Goal: Information Seeking & Learning: Learn about a topic

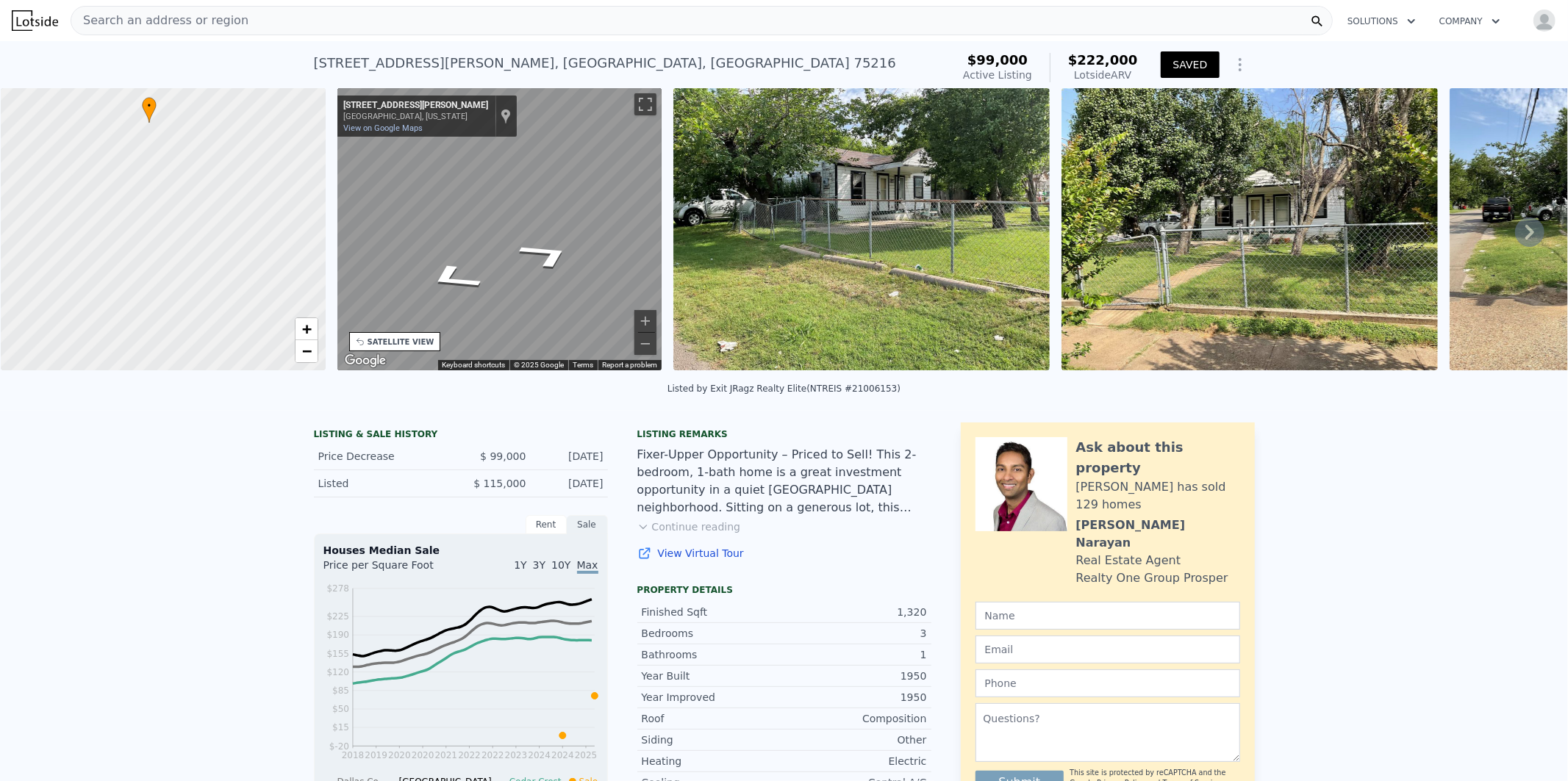
click at [188, 17] on span "Search an address or region" at bounding box center [159, 20] width 177 height 18
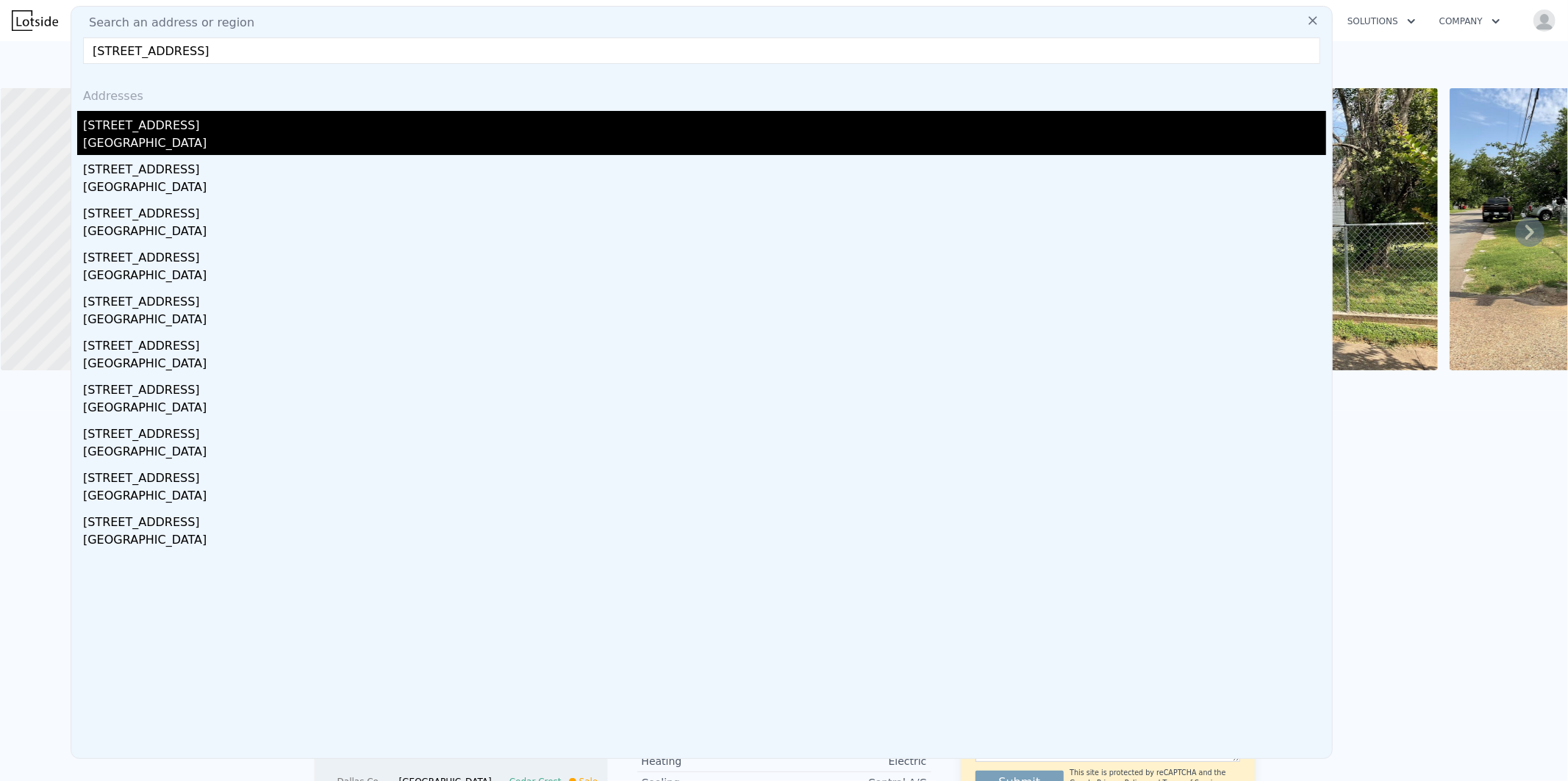
type input "[STREET_ADDRESS]"
click at [138, 133] on div "[STREET_ADDRESS]" at bounding box center [705, 123] width 1243 height 23
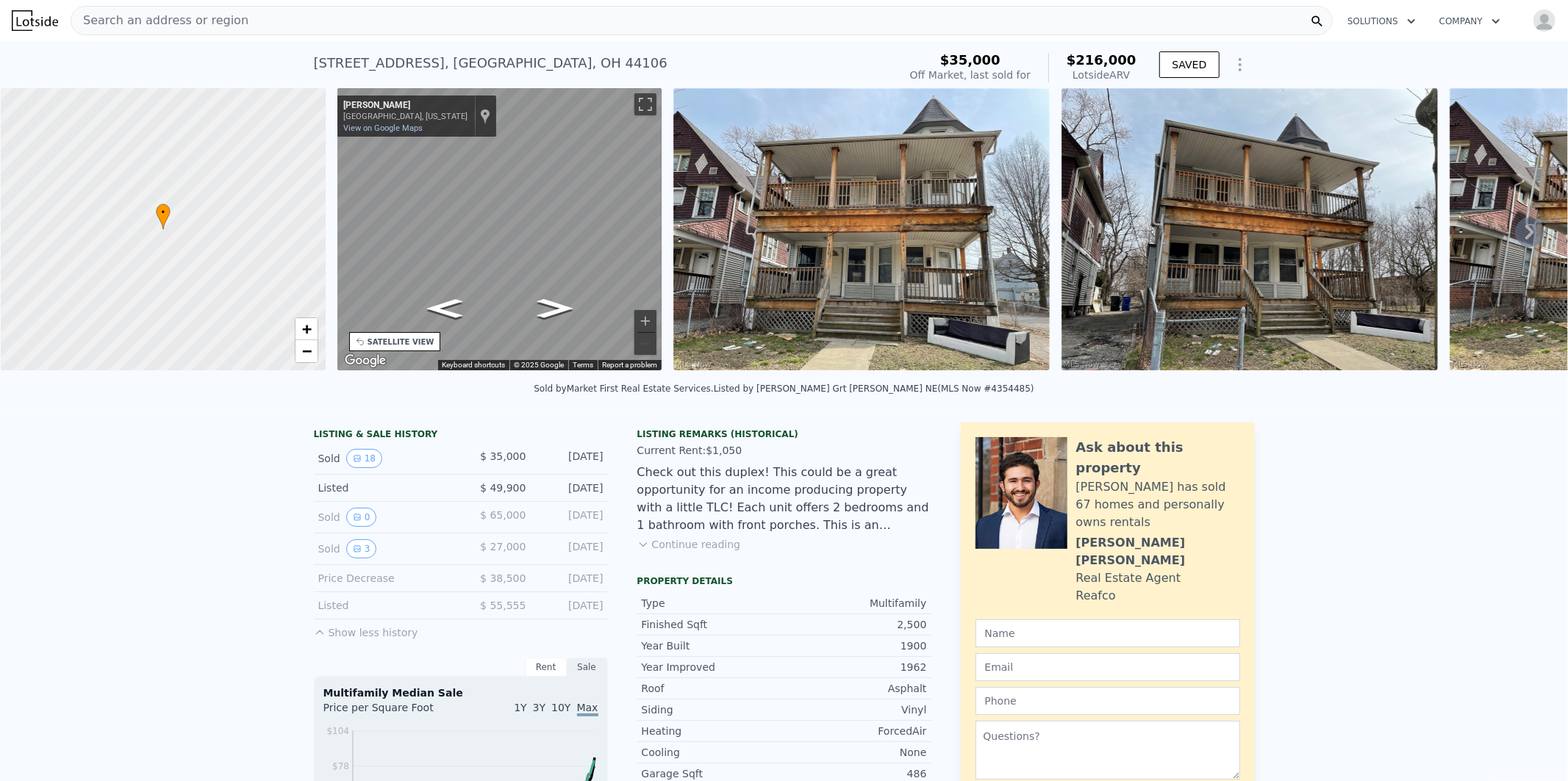
click at [877, 249] on img at bounding box center [862, 229] width 376 height 282
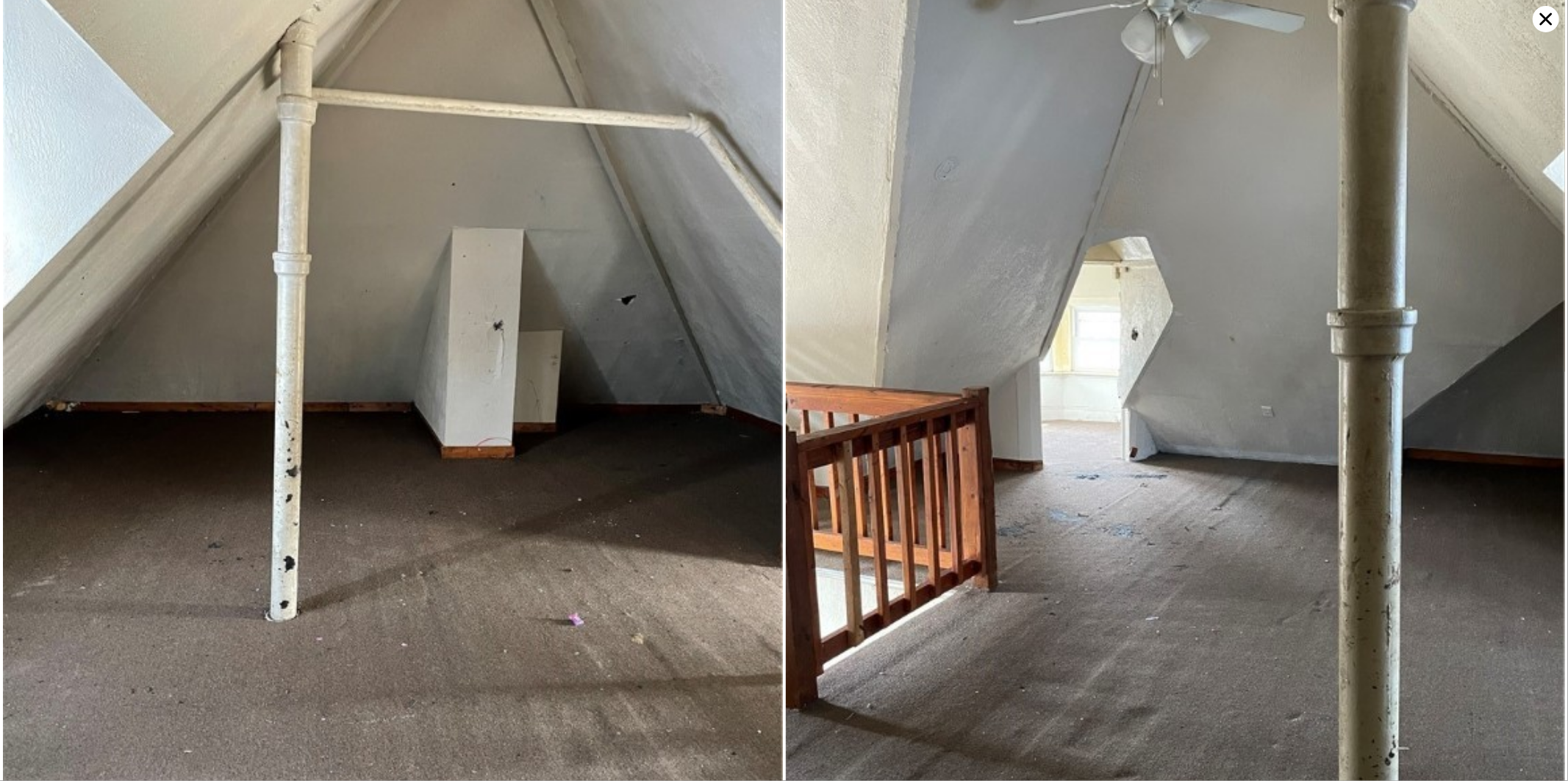
scroll to position [4538, 0]
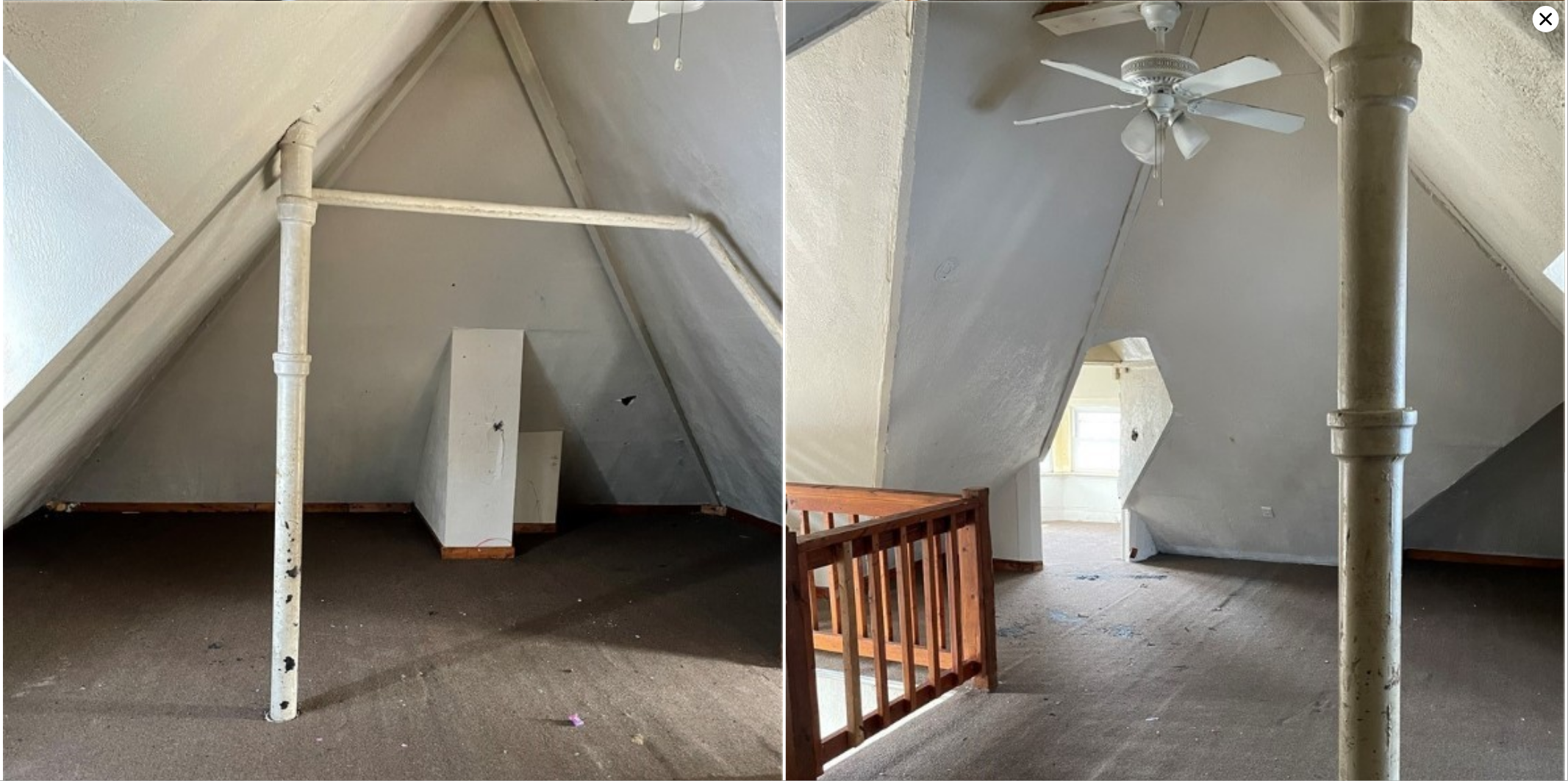
click at [1553, 21] on icon at bounding box center [1546, 19] width 26 height 26
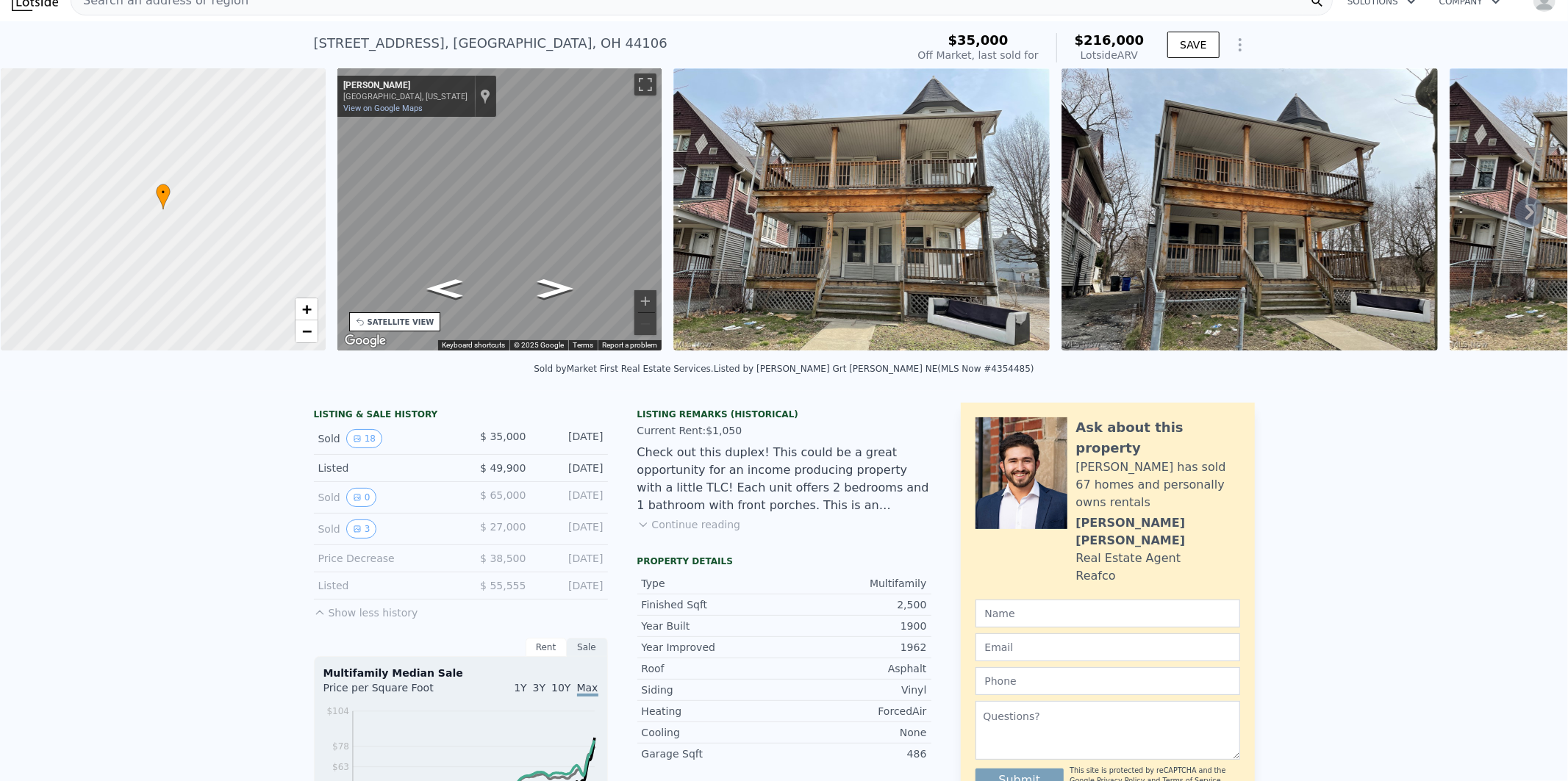
scroll to position [54, 0]
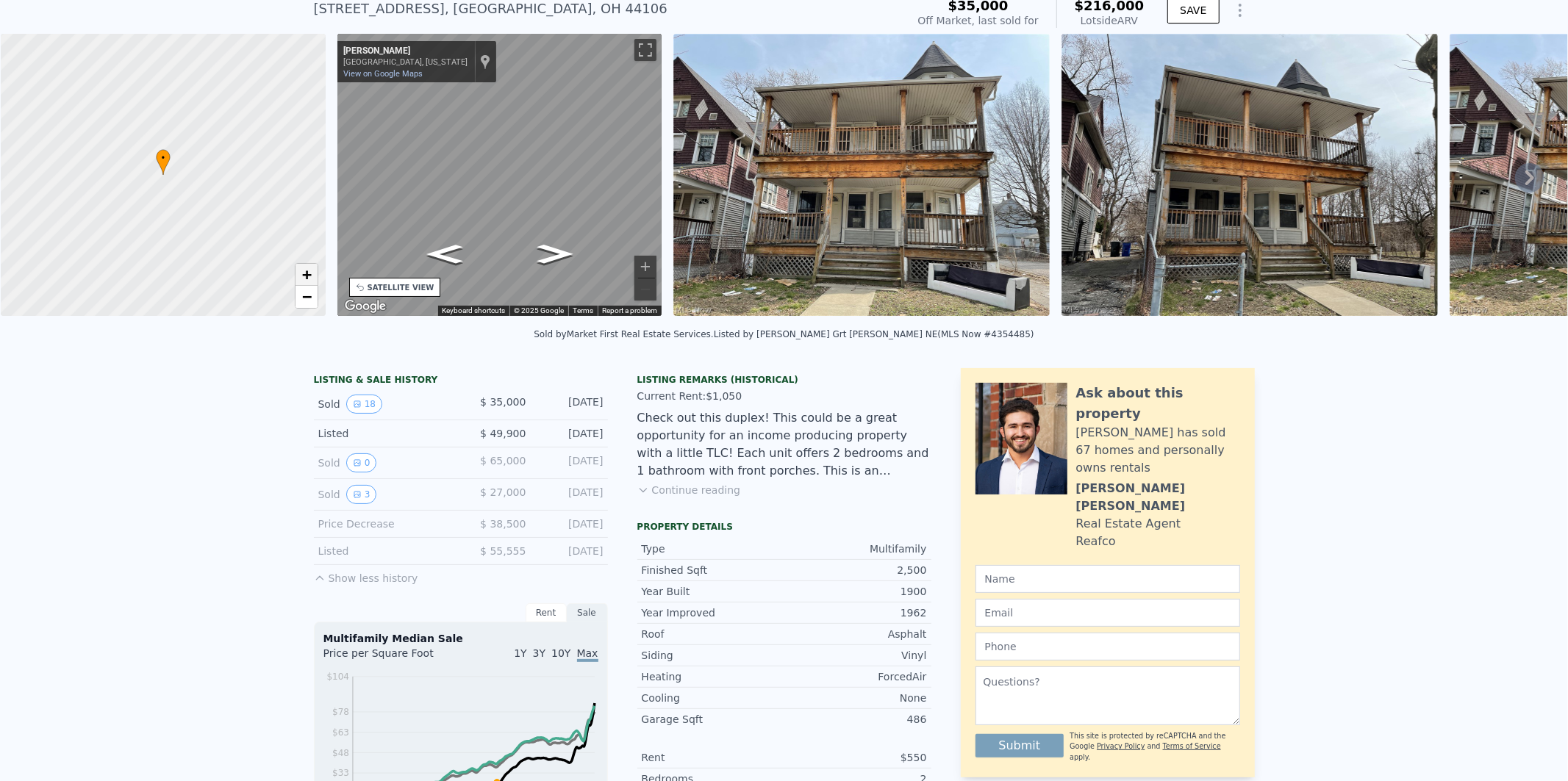
click at [304, 274] on span "+" at bounding box center [306, 274] width 9 height 19
click at [303, 274] on span "+" at bounding box center [306, 274] width 9 height 19
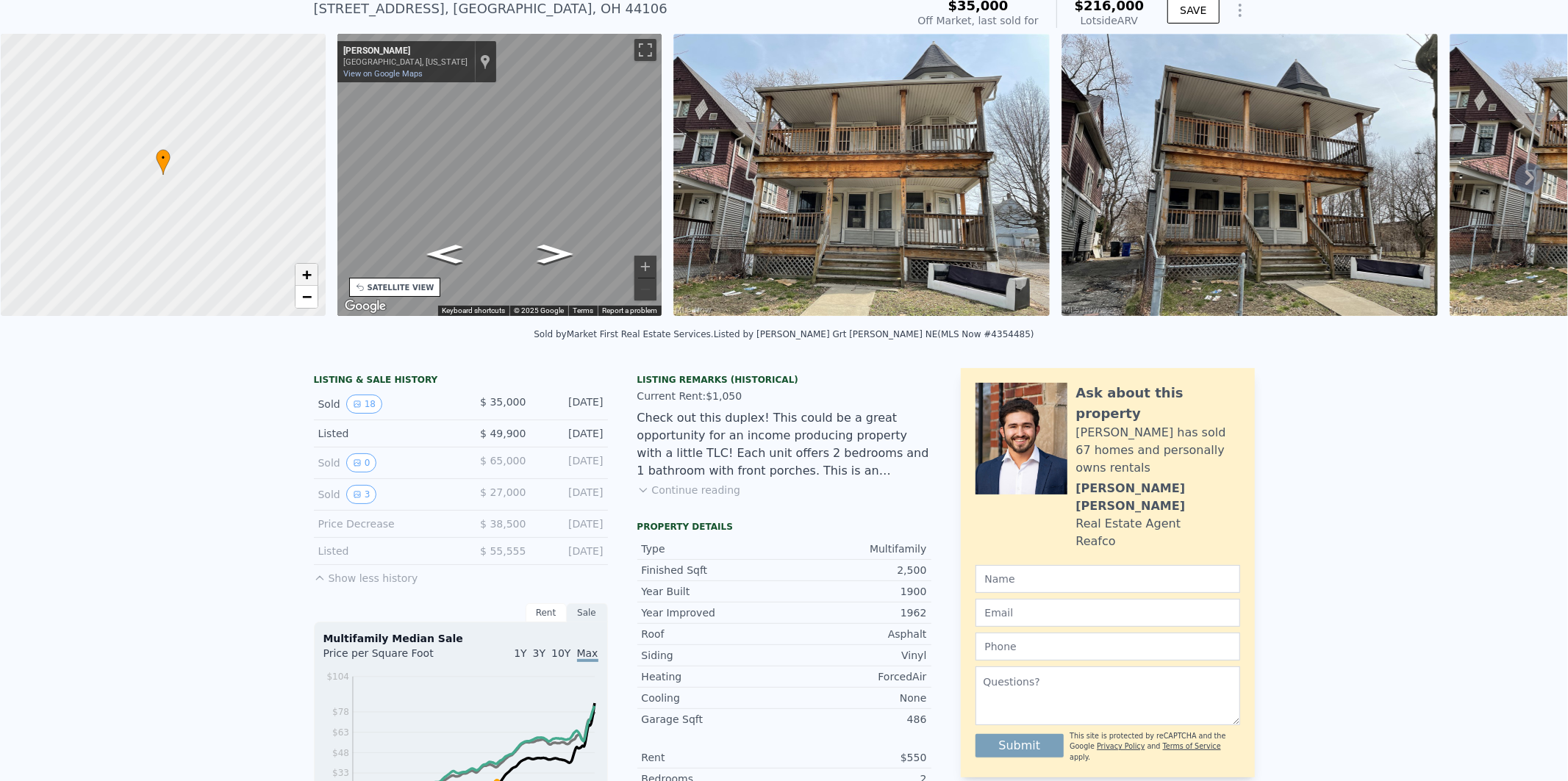
click at [303, 274] on span "+" at bounding box center [306, 274] width 9 height 19
click at [645, 53] on button "Toggle fullscreen view" at bounding box center [645, 49] width 22 height 22
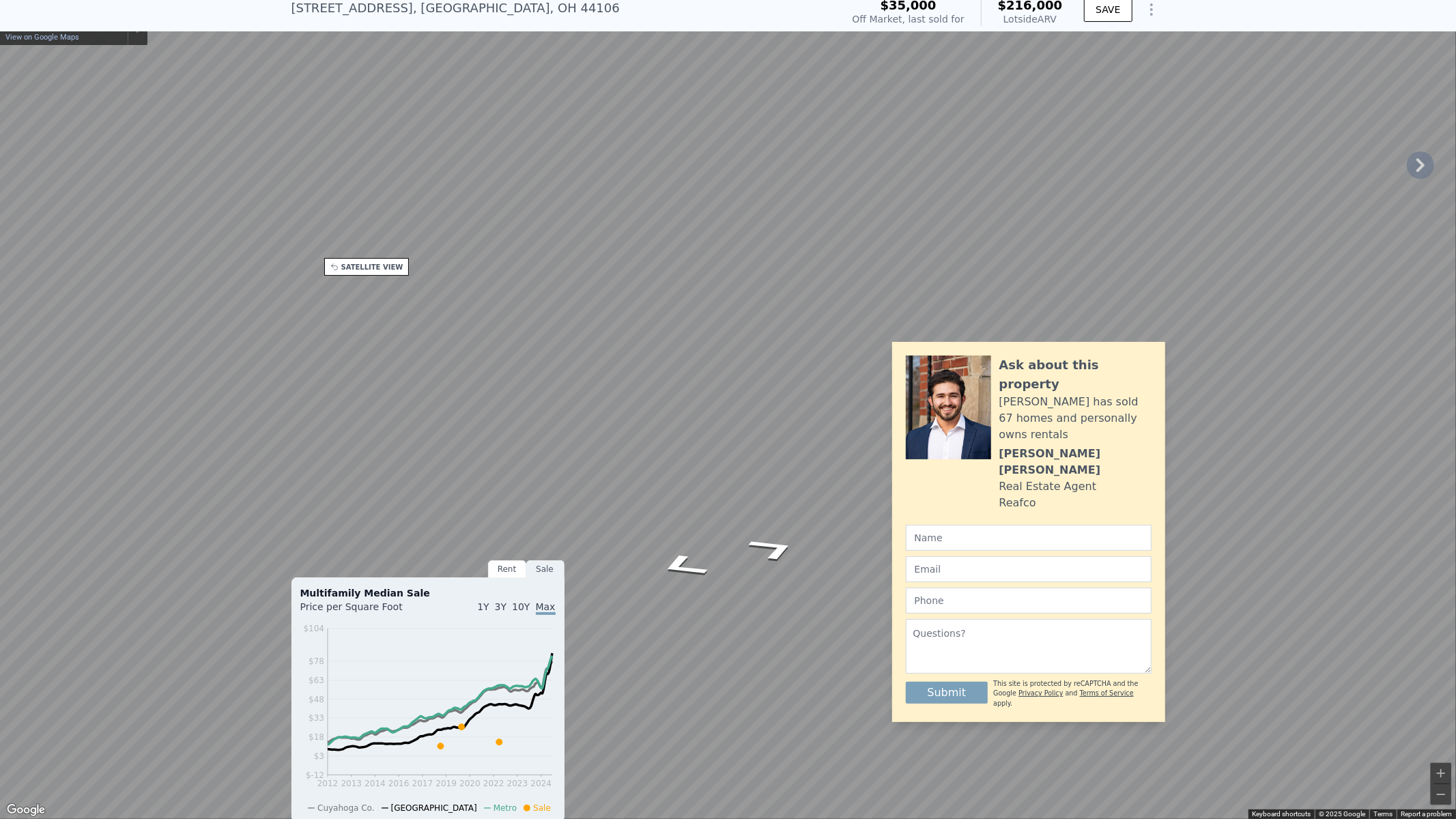
click at [1442, 14] on button "Toggle fullscreen view" at bounding box center [1441, 15] width 21 height 21
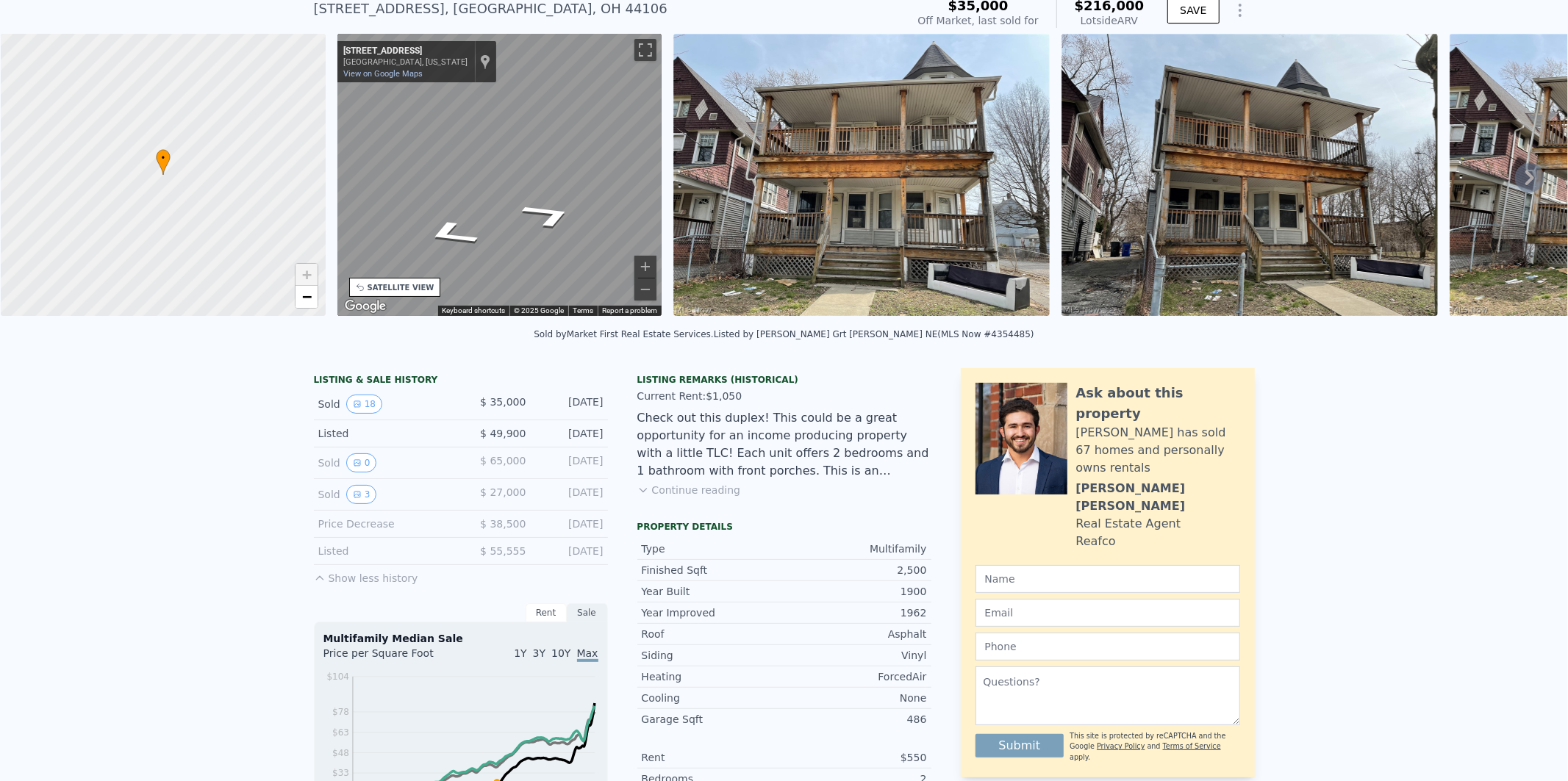
click at [928, 179] on img at bounding box center [862, 175] width 376 height 282
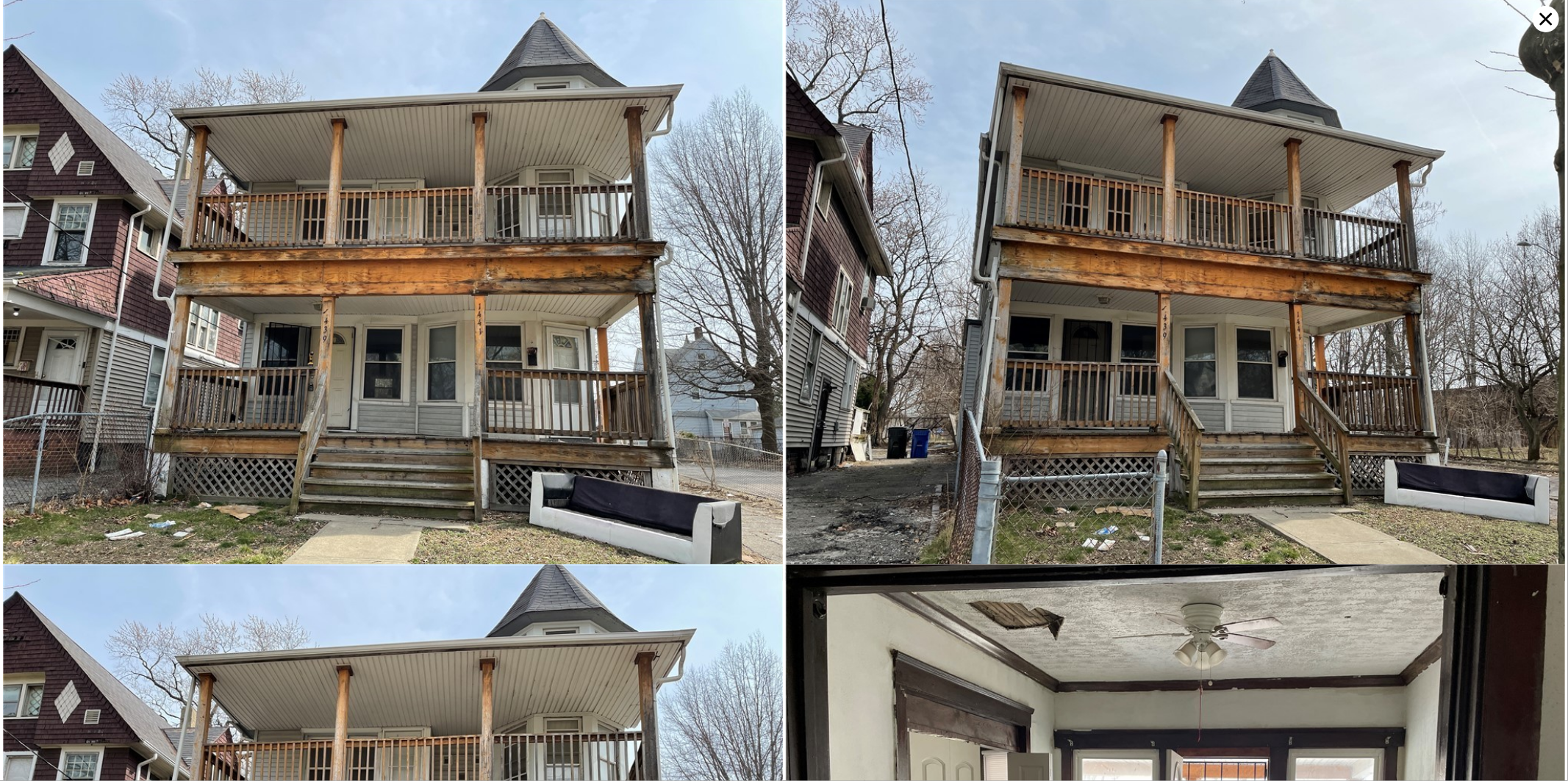
scroll to position [0, 0]
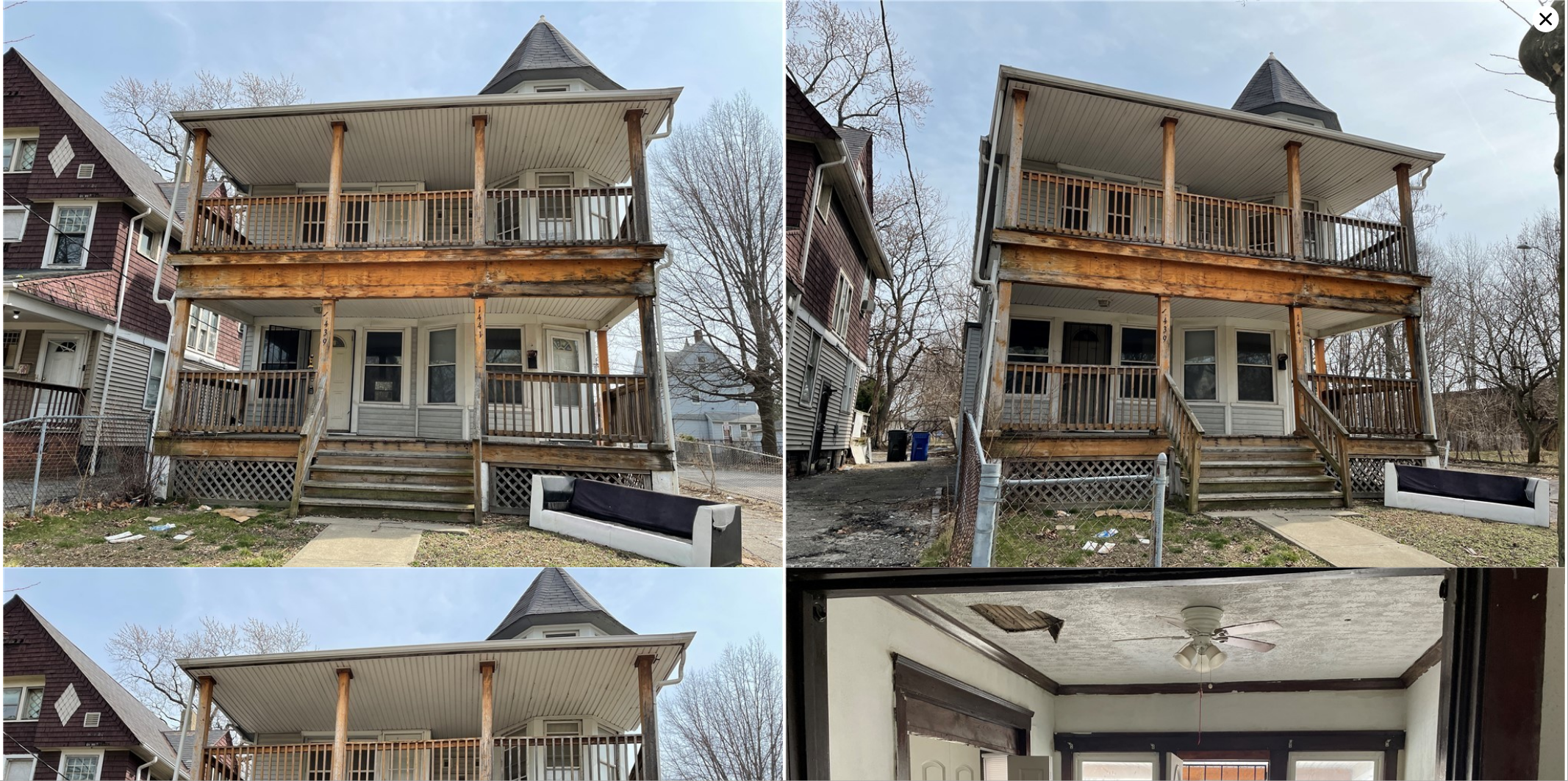
click at [1546, 20] on icon at bounding box center [1546, 19] width 12 height 12
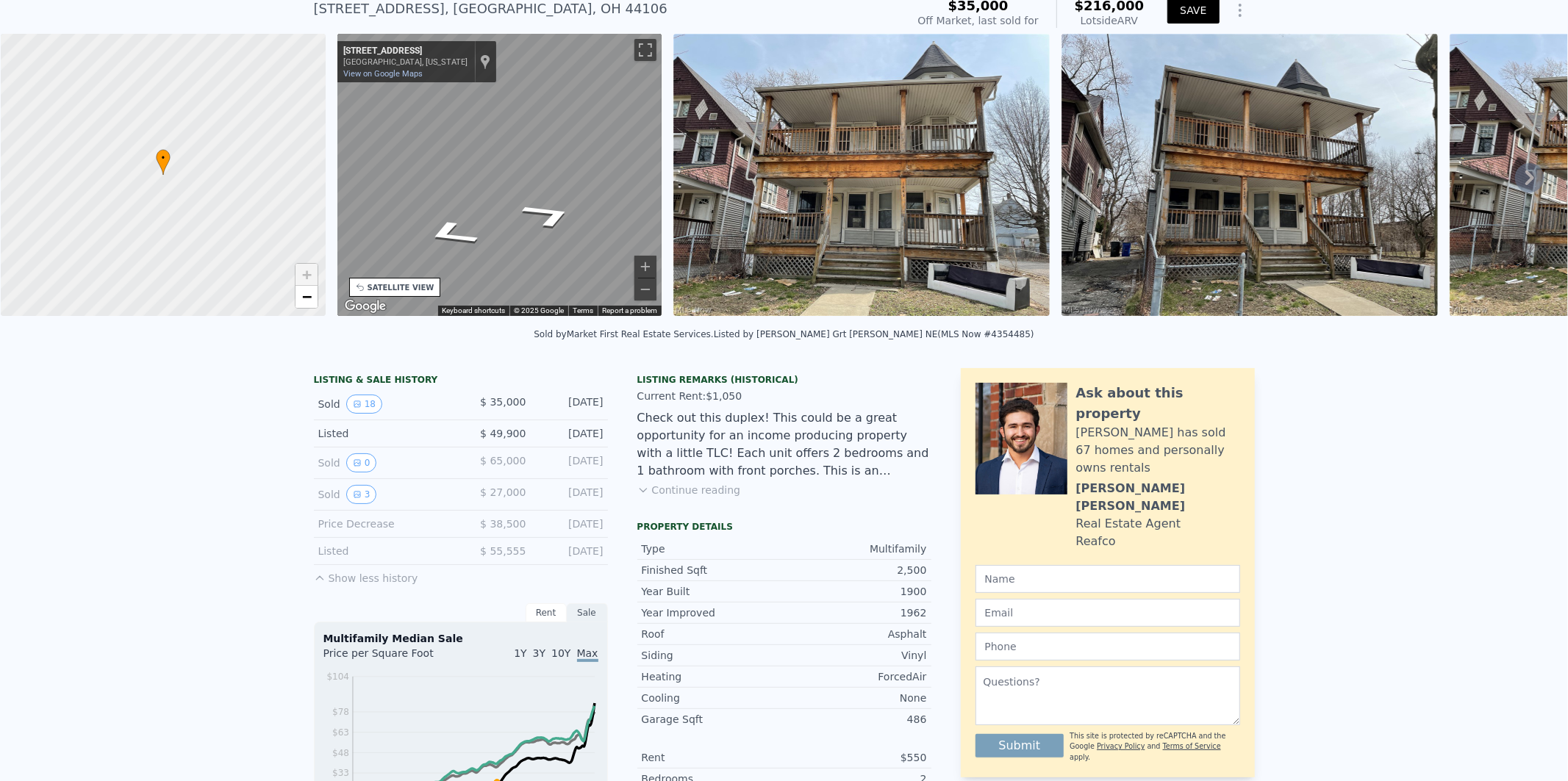
click at [1199, 8] on button "SAVE" at bounding box center [1193, 10] width 52 height 26
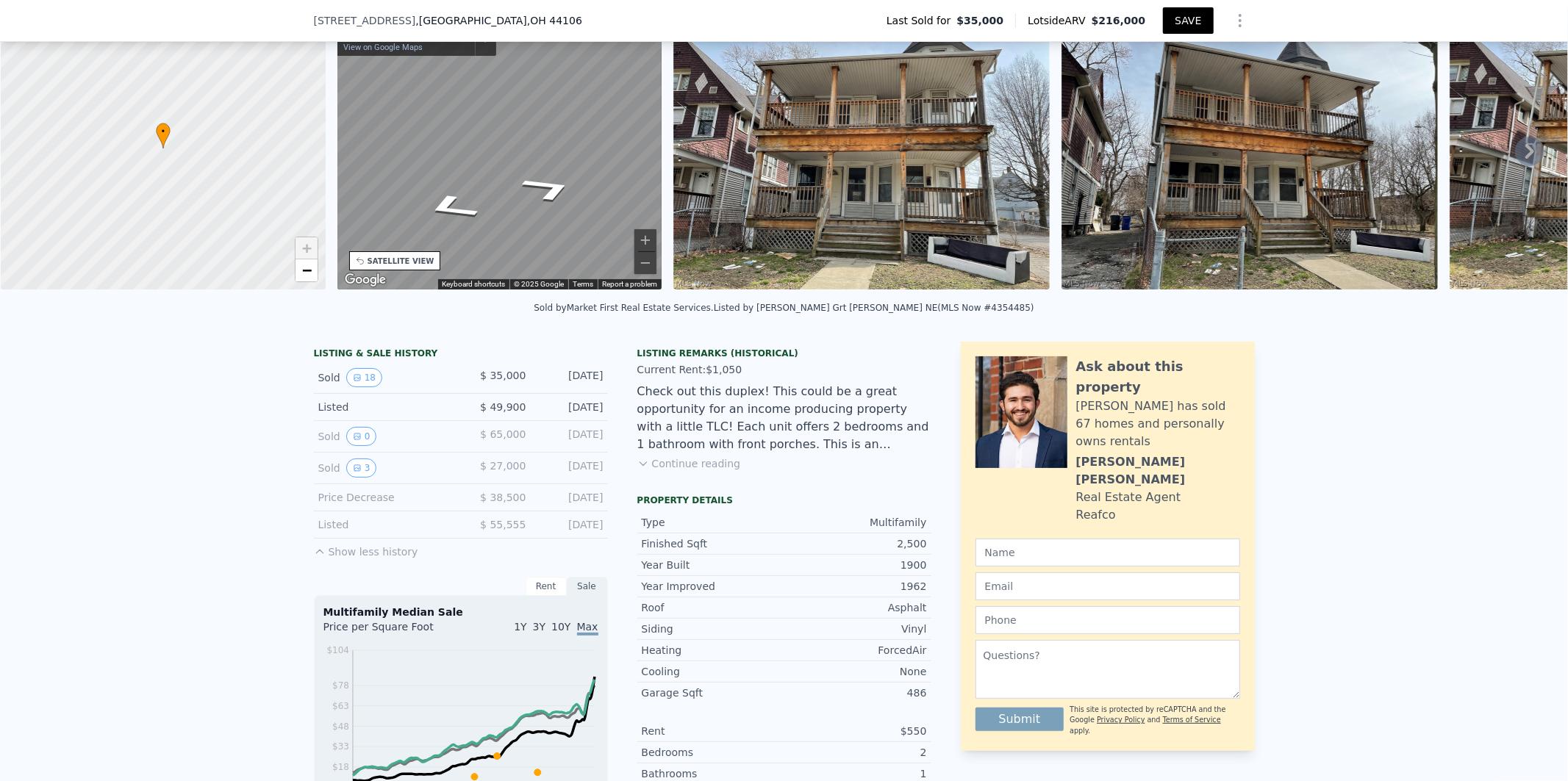
scroll to position [5, 0]
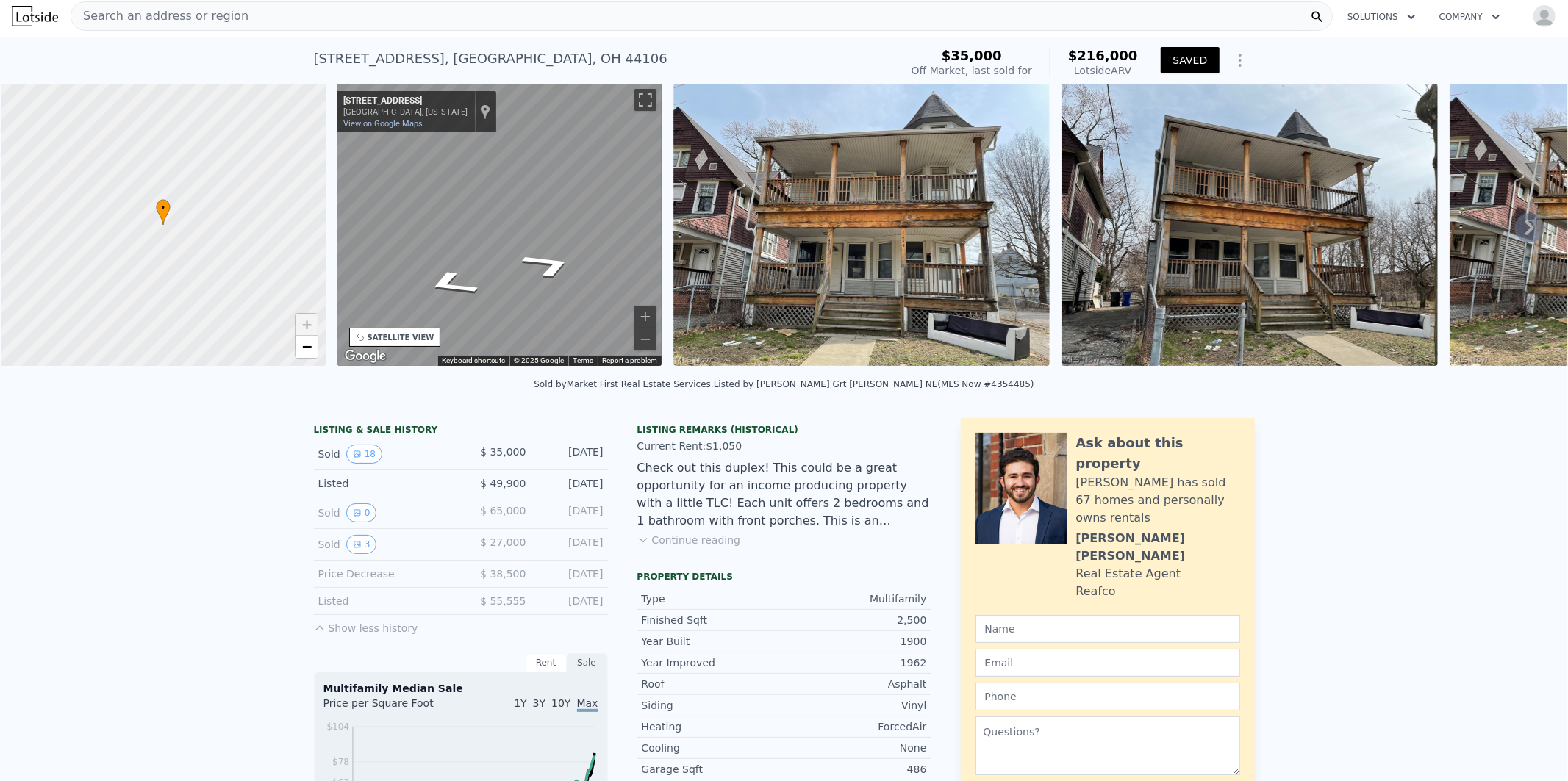
click at [876, 256] on img at bounding box center [862, 224] width 376 height 282
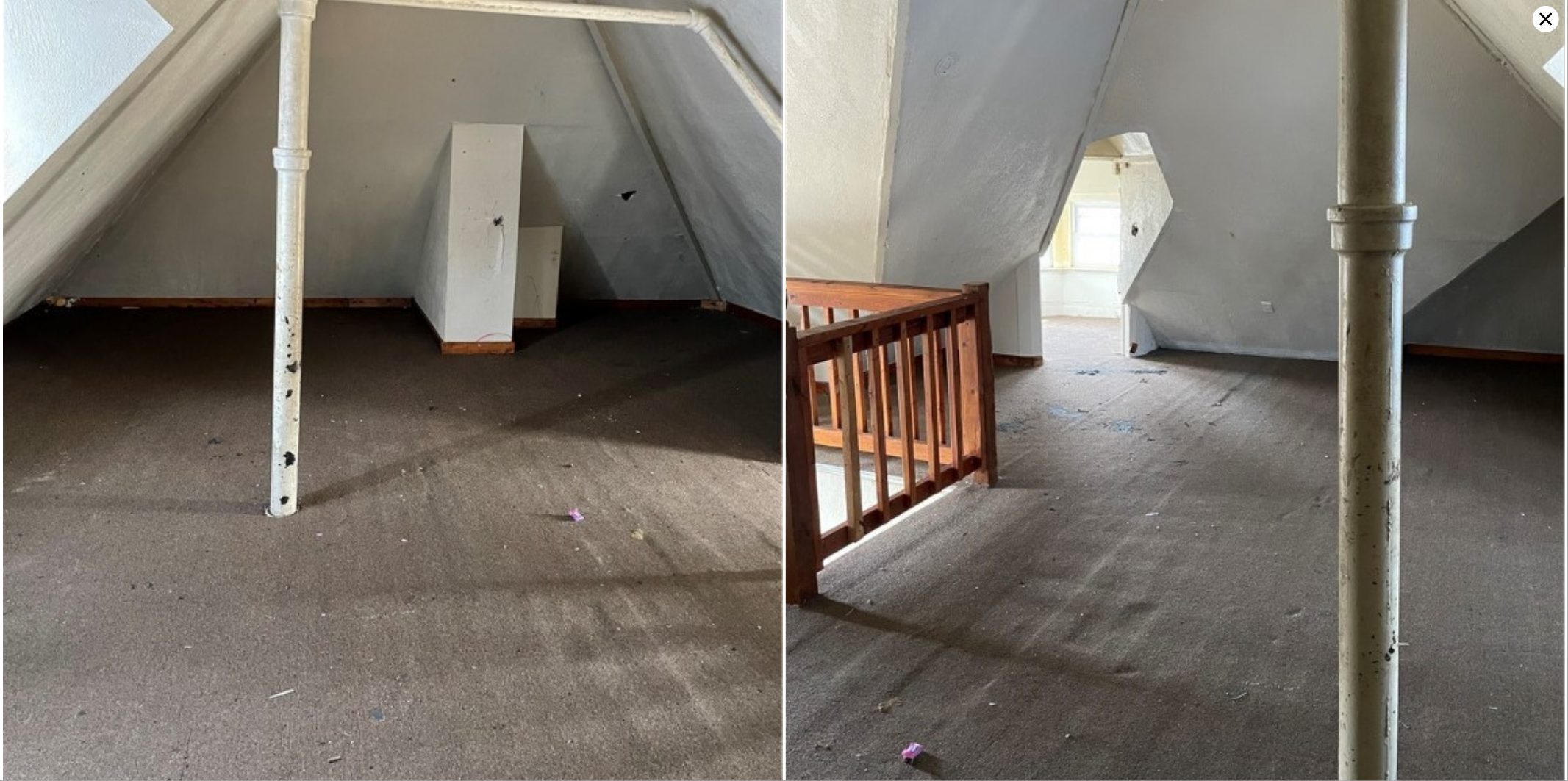
scroll to position [4538, 0]
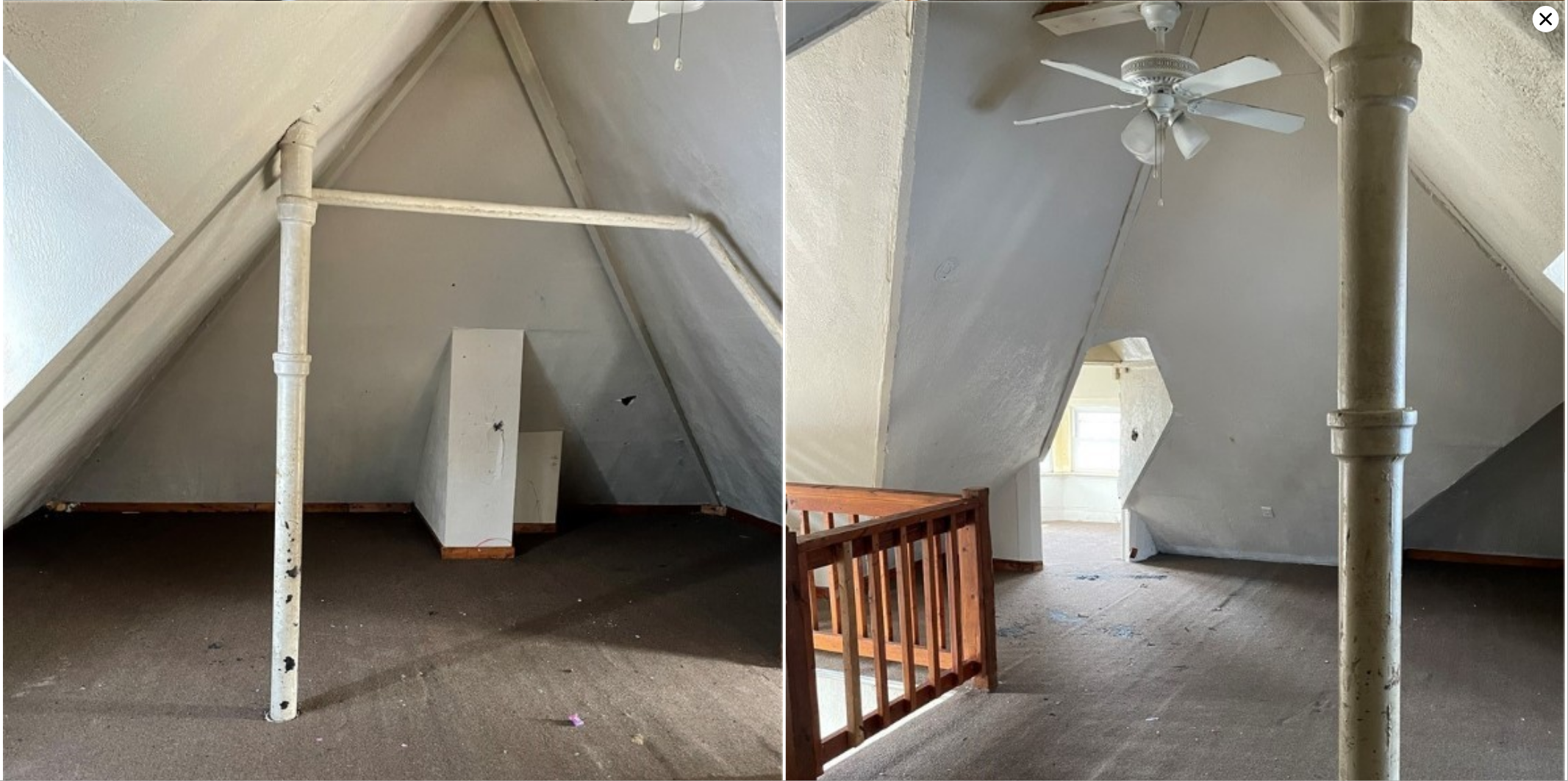
click at [1542, 18] on icon at bounding box center [1546, 19] width 26 height 26
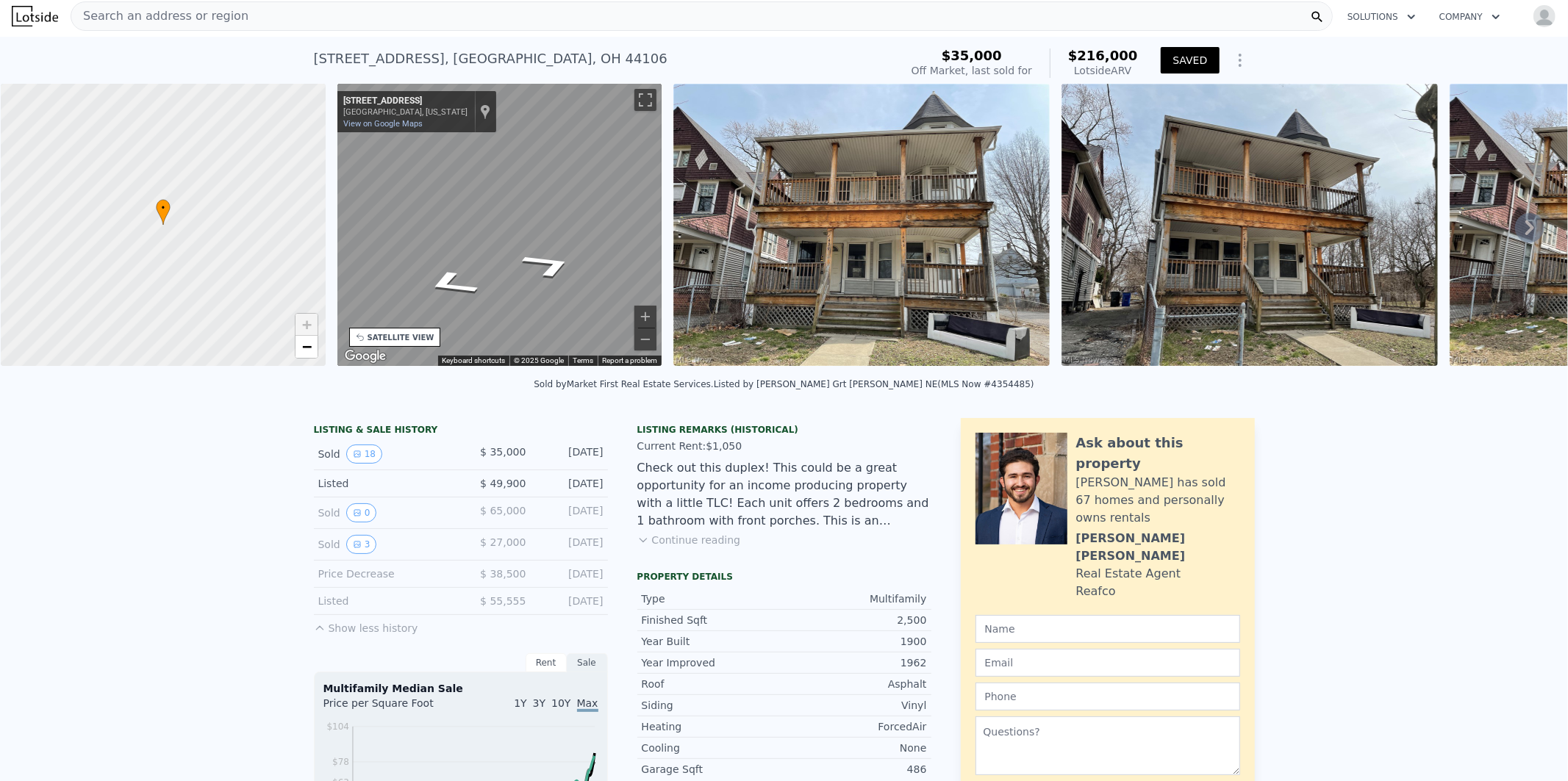
click at [855, 263] on img at bounding box center [862, 224] width 376 height 282
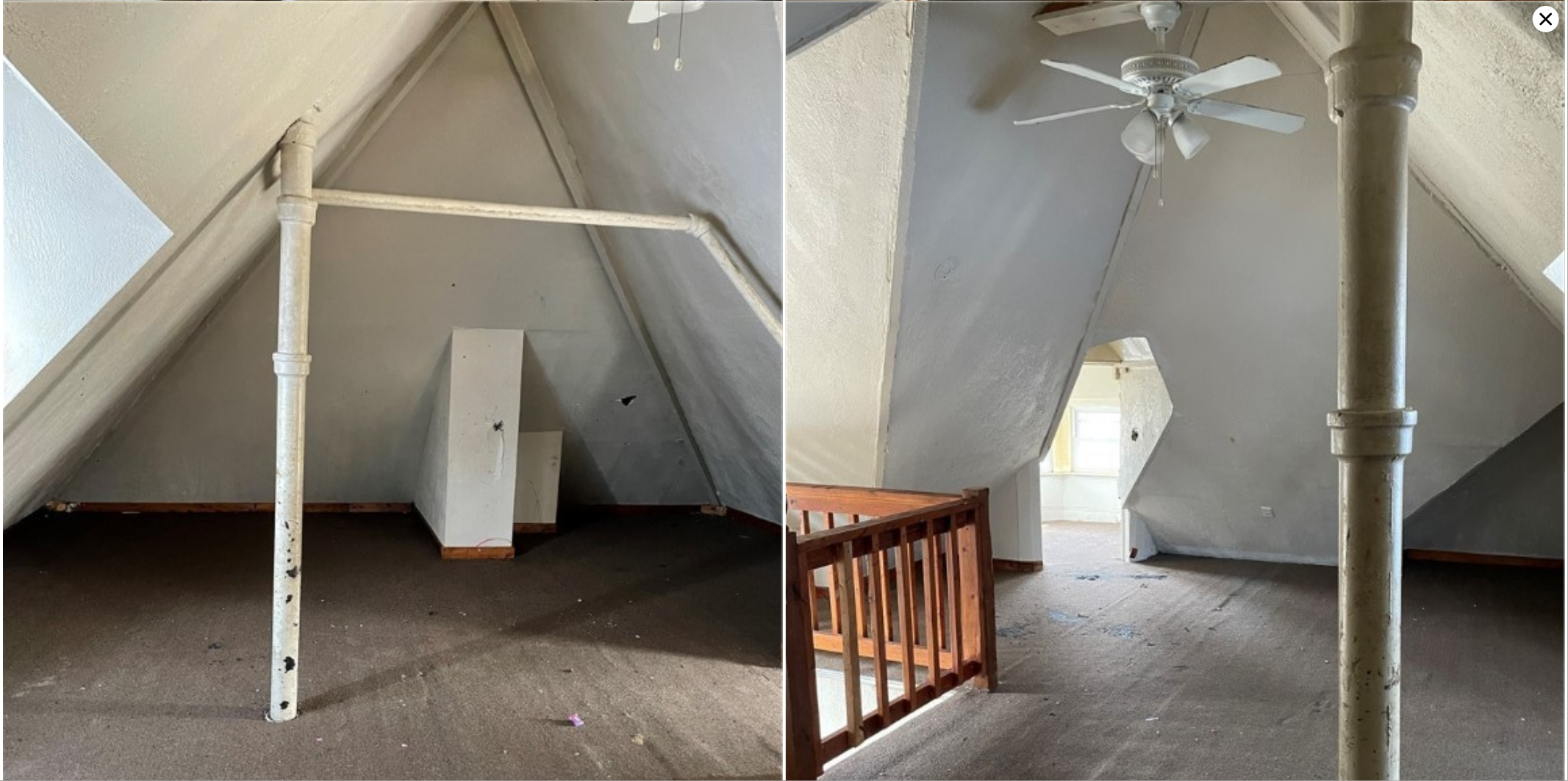
click at [1546, 19] on icon at bounding box center [1546, 19] width 12 height 12
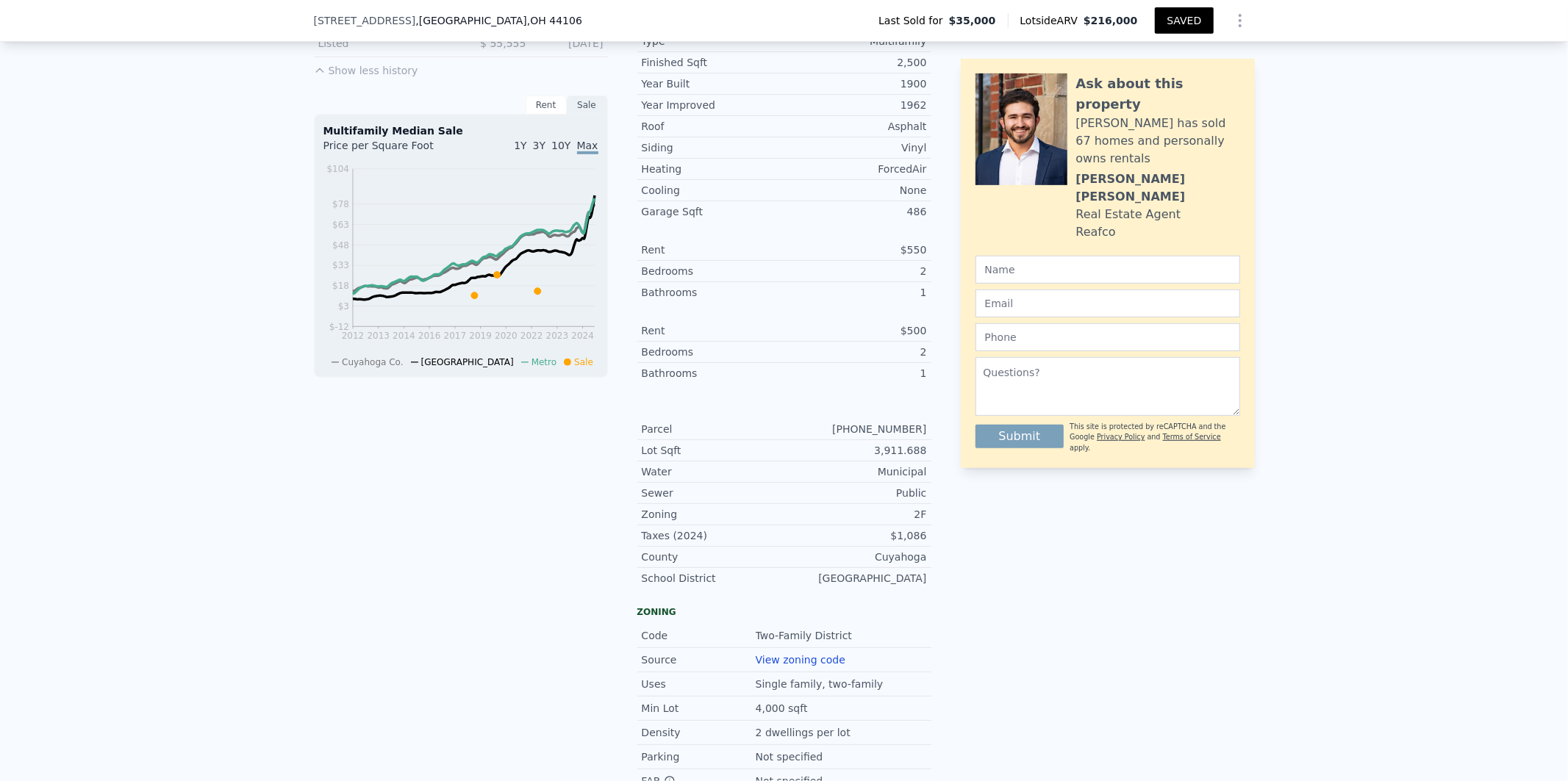
scroll to position [593, 0]
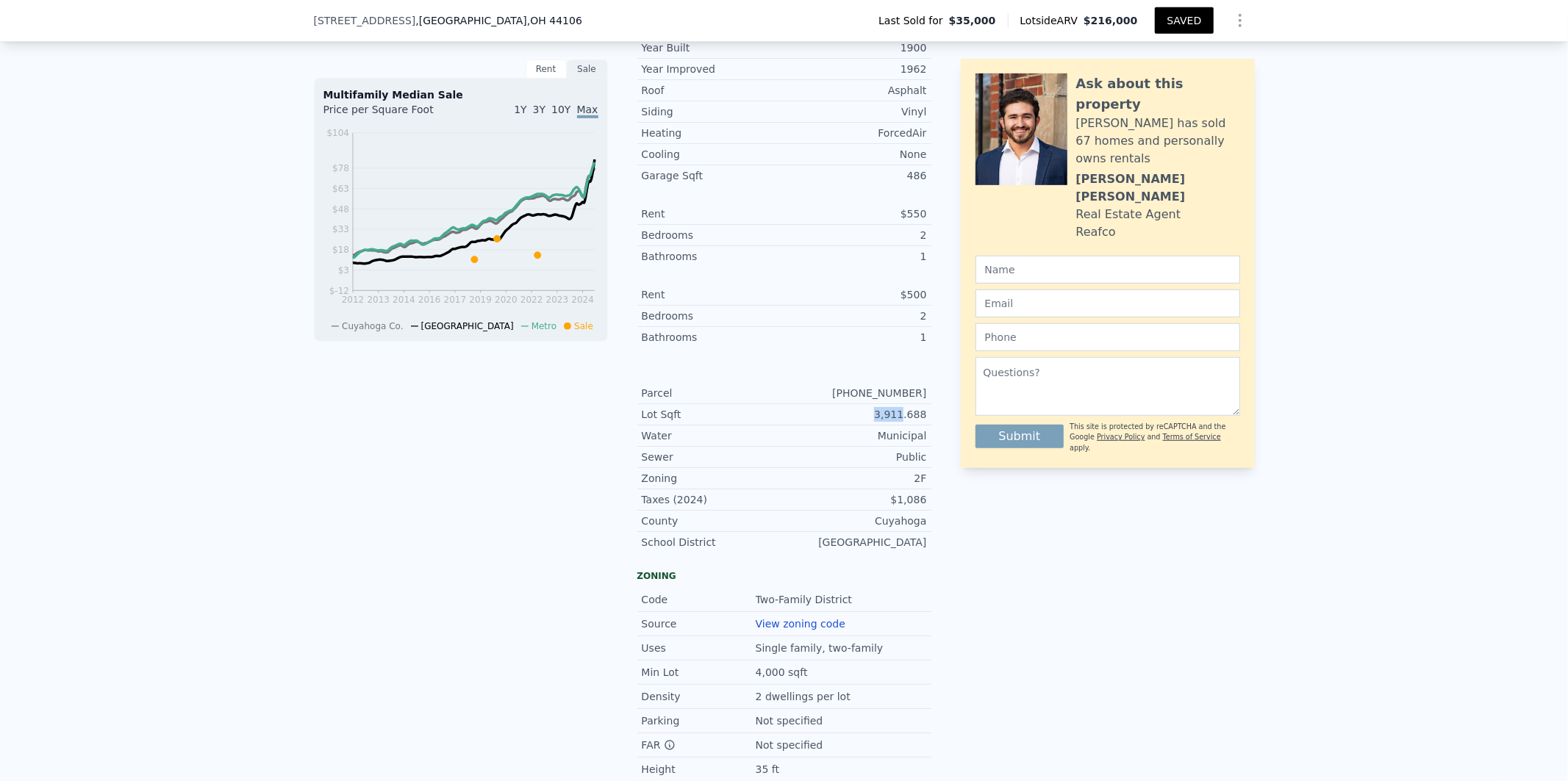
drag, startPoint x: 901, startPoint y: 425, endPoint x: 871, endPoint y: 426, distance: 30.0
click at [871, 422] on div "3,911.688" at bounding box center [855, 414] width 143 height 15
copy div "3,911"
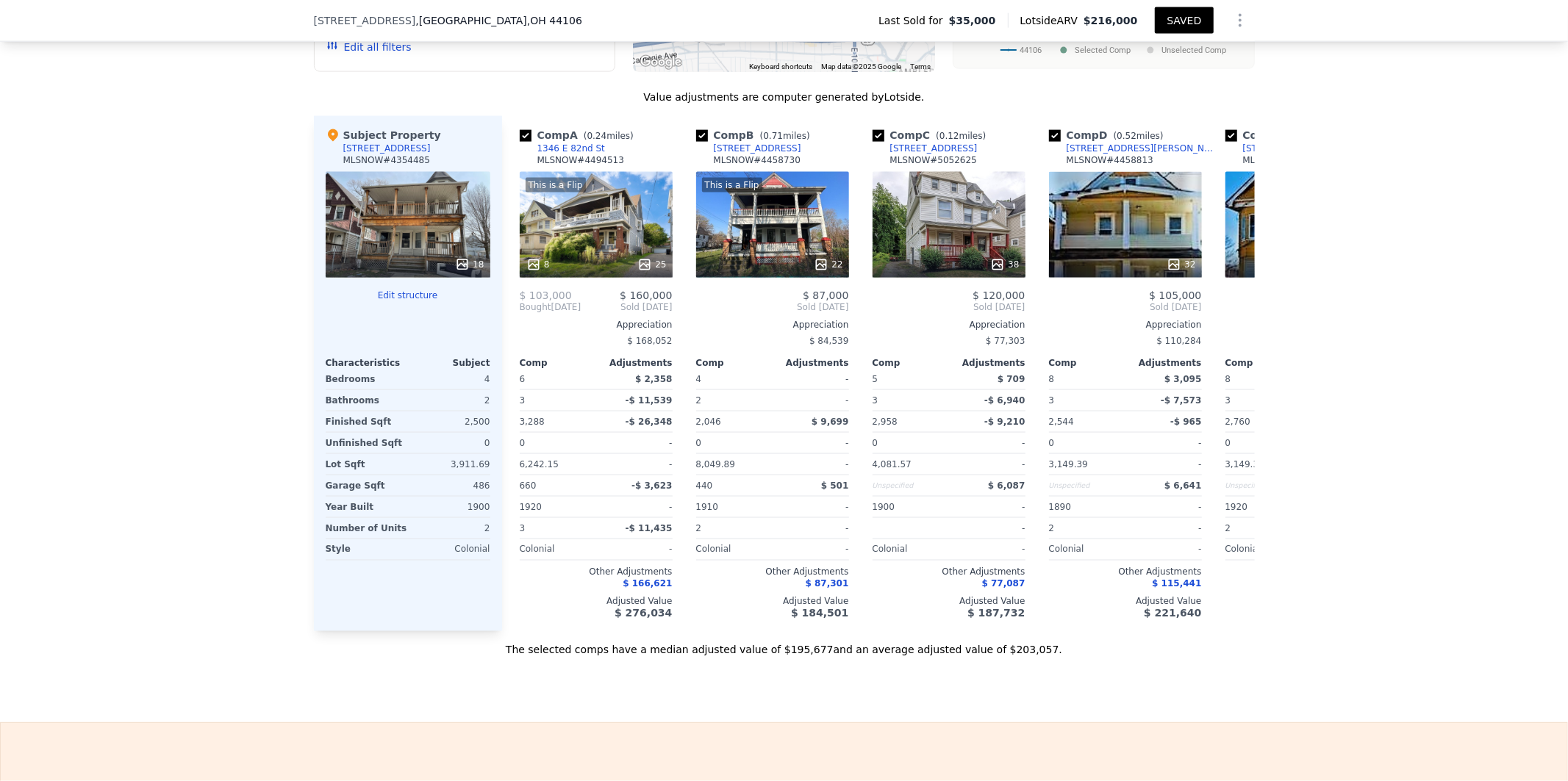
scroll to position [1818, 0]
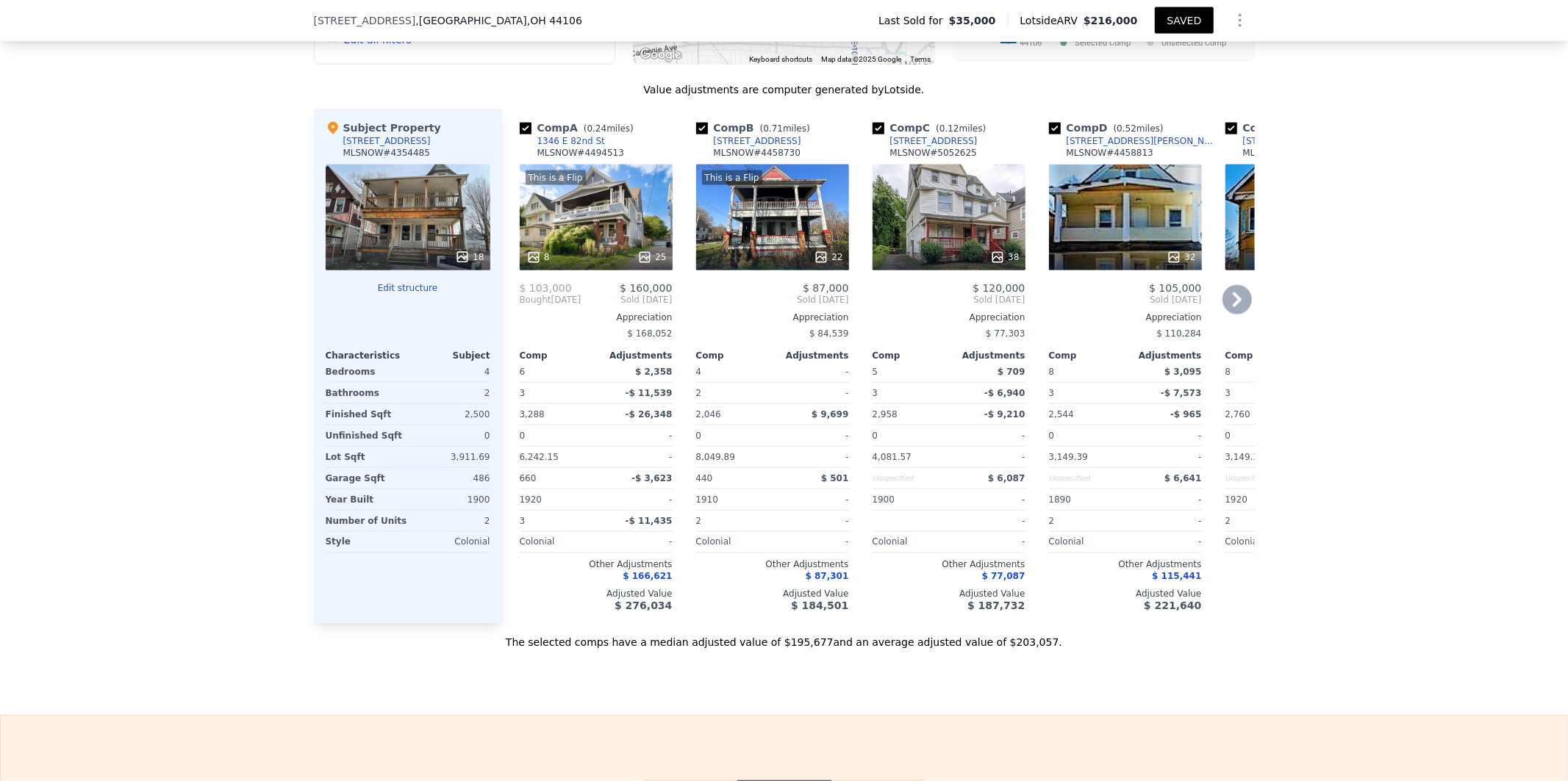
click at [1229, 314] on icon at bounding box center [1237, 300] width 29 height 29
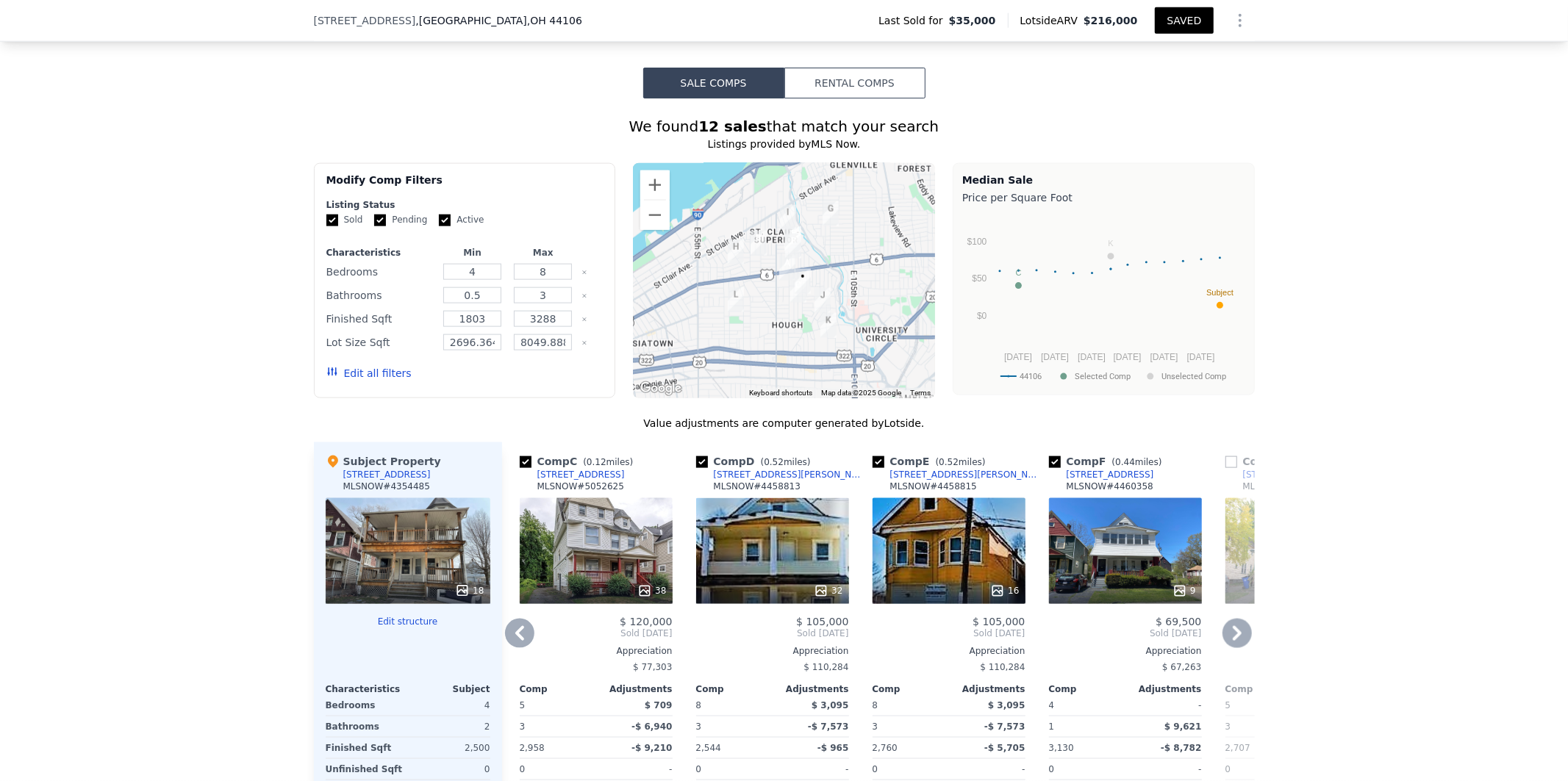
scroll to position [1450, 0]
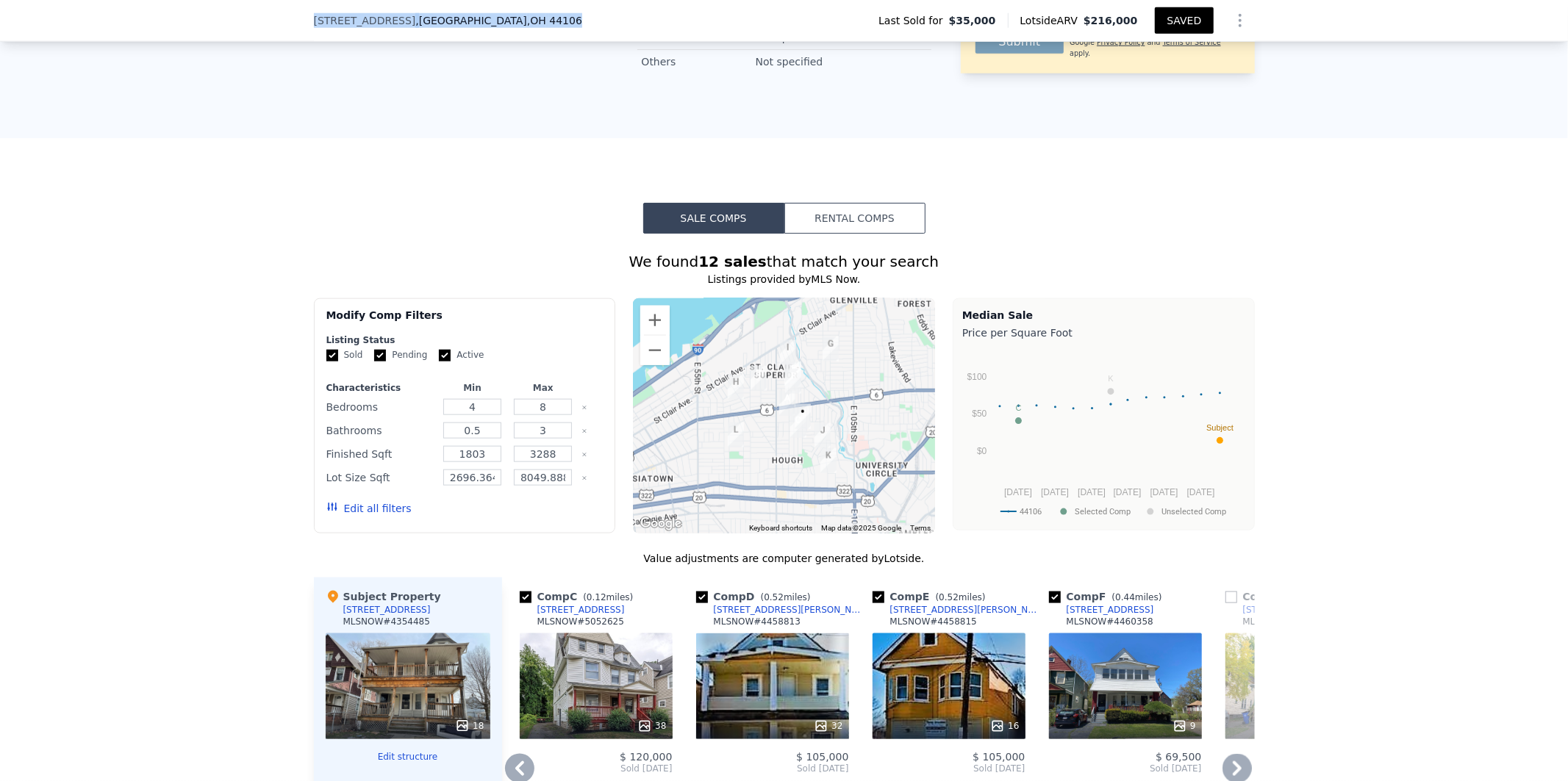
drag, startPoint x: 487, startPoint y: 11, endPoint x: 299, endPoint y: 13, distance: 188.0
click at [299, 13] on div "[STREET_ADDRESS] Last Sold for $35,000 Lotside ARV $216,000 SAVED" at bounding box center [784, 21] width 1568 height 42
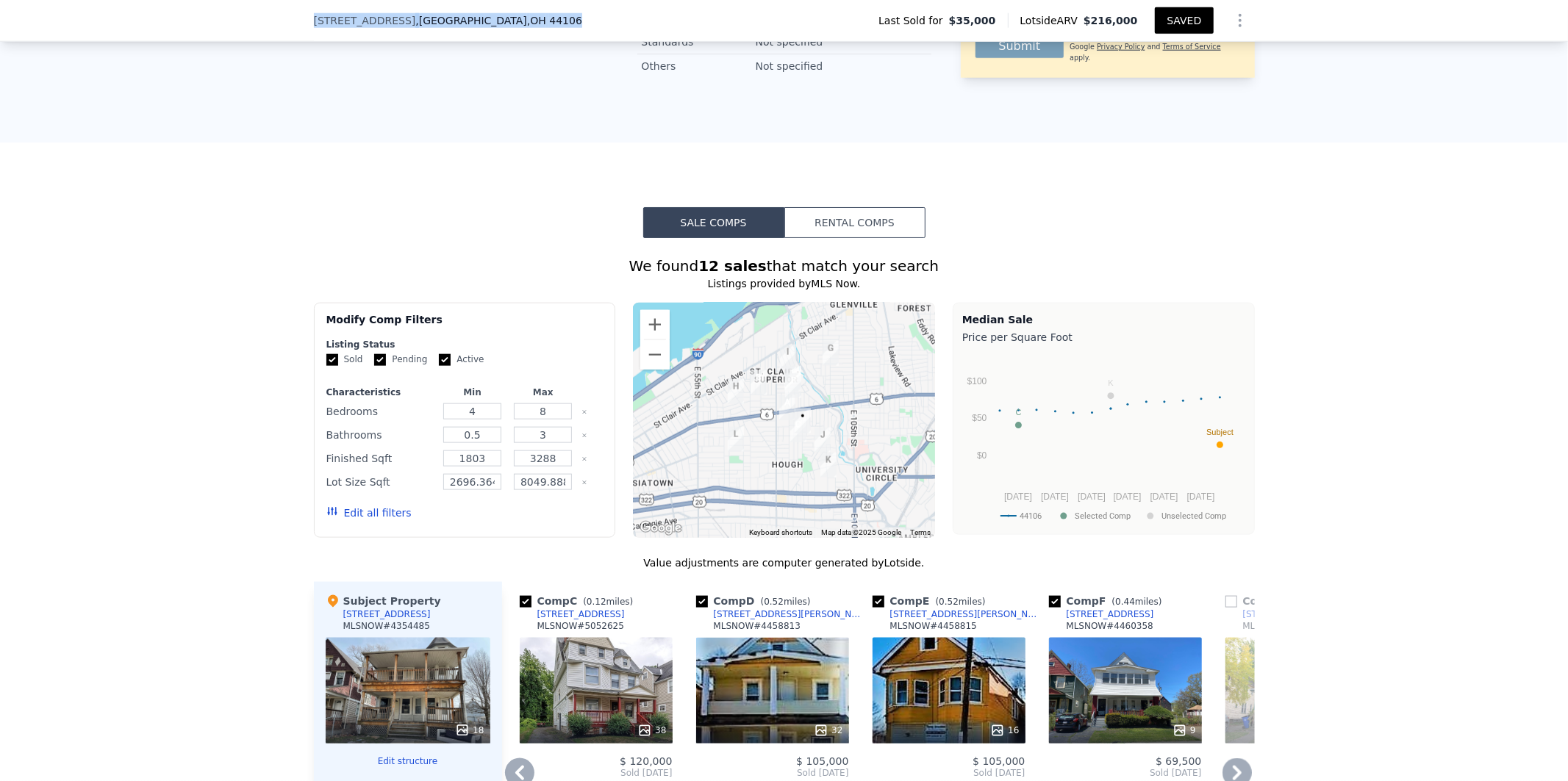
copy div "[STREET_ADDRESS]"
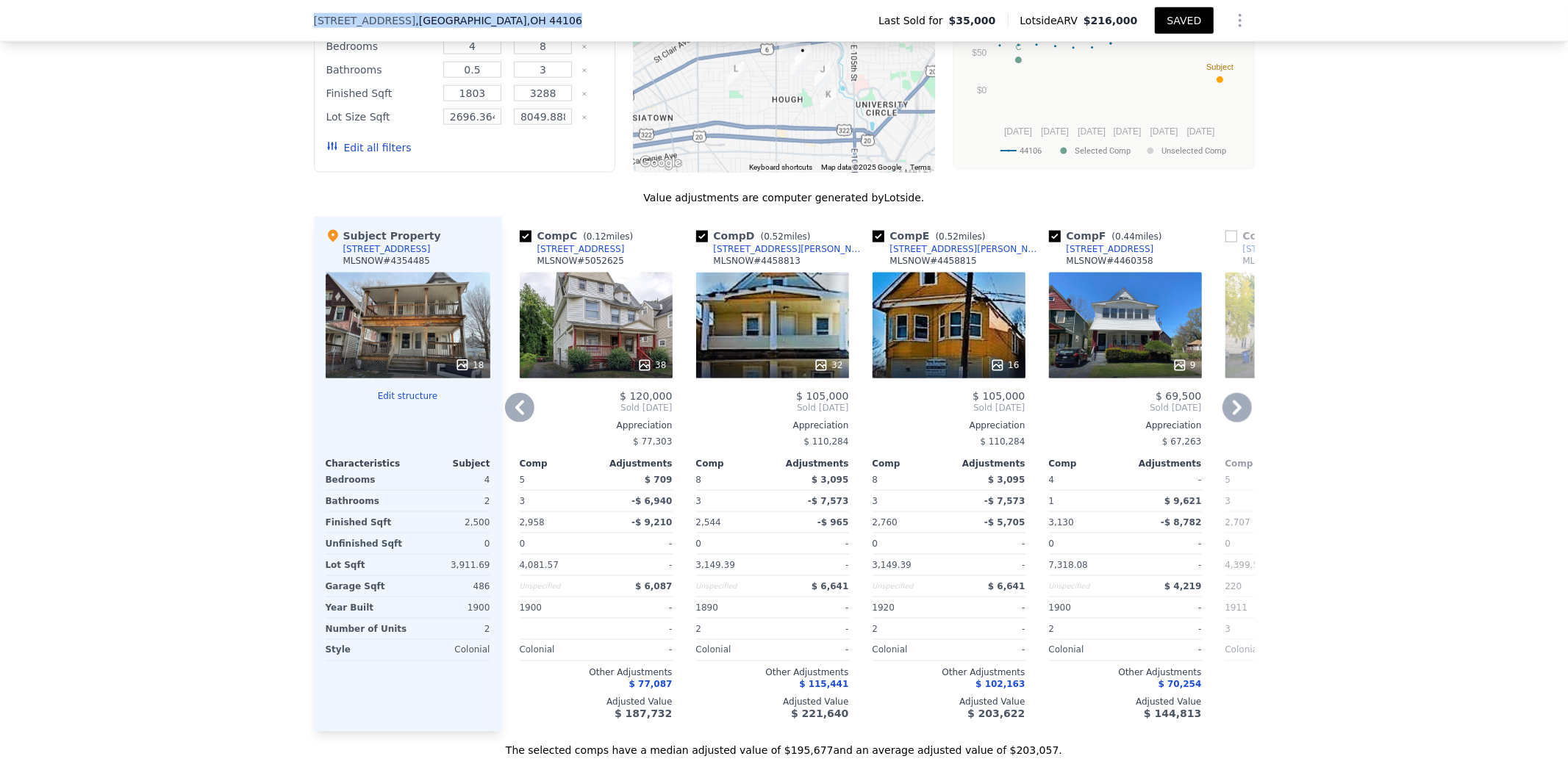
scroll to position [1726, 0]
